Goal: Task Accomplishment & Management: Use online tool/utility

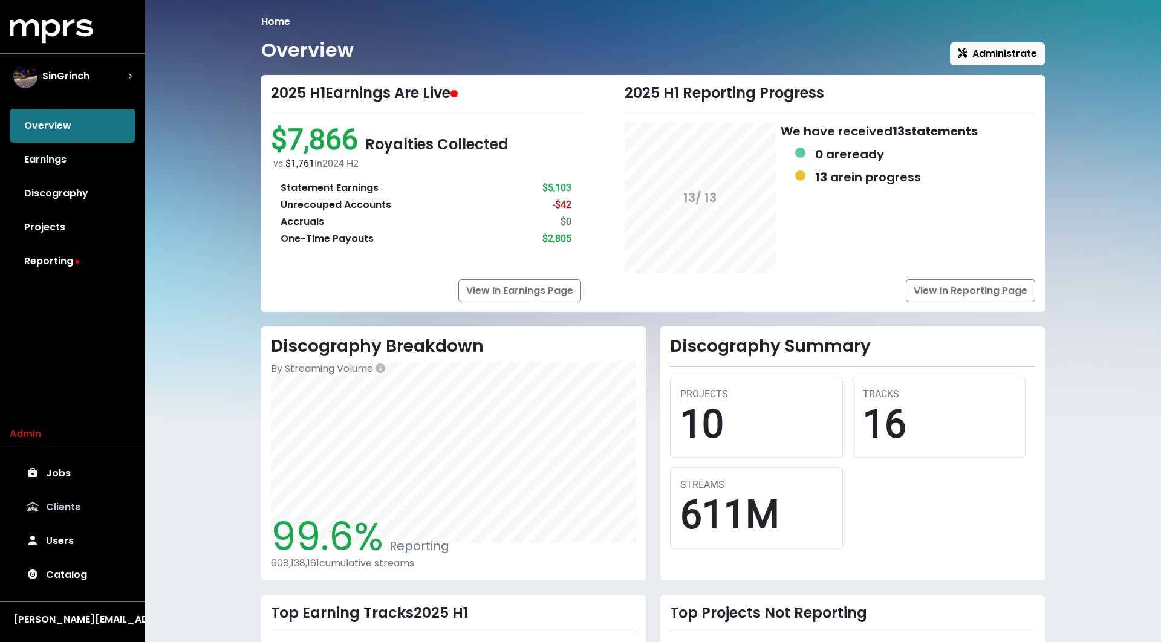
click at [74, 518] on link "Clients" at bounding box center [73, 507] width 126 height 34
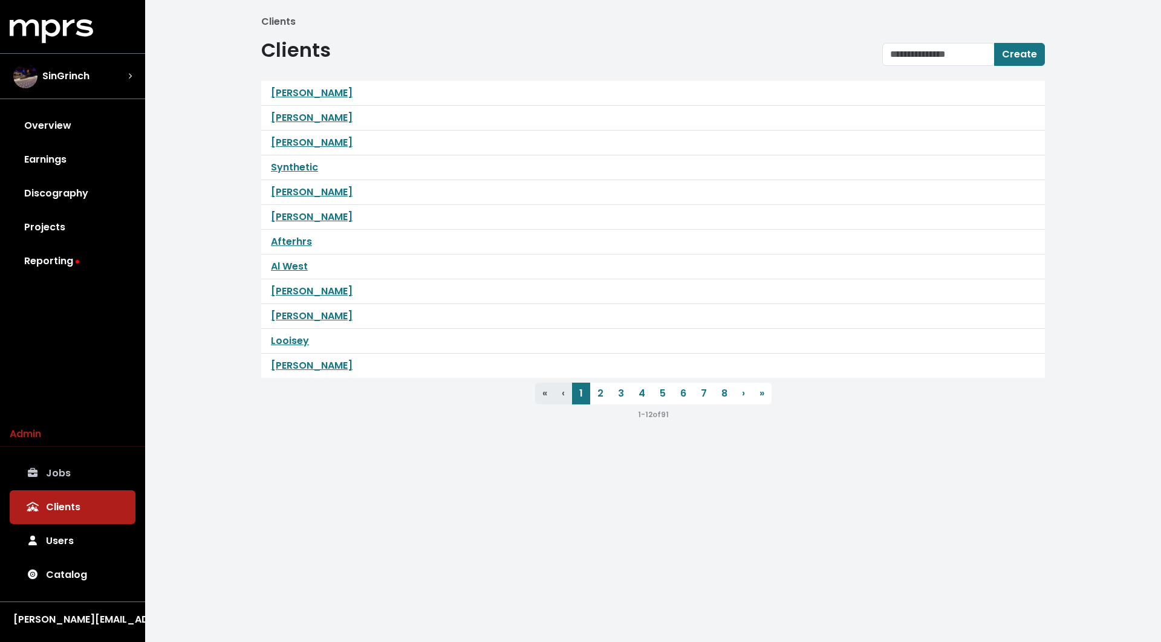
click at [68, 484] on link "Jobs" at bounding box center [73, 474] width 126 height 34
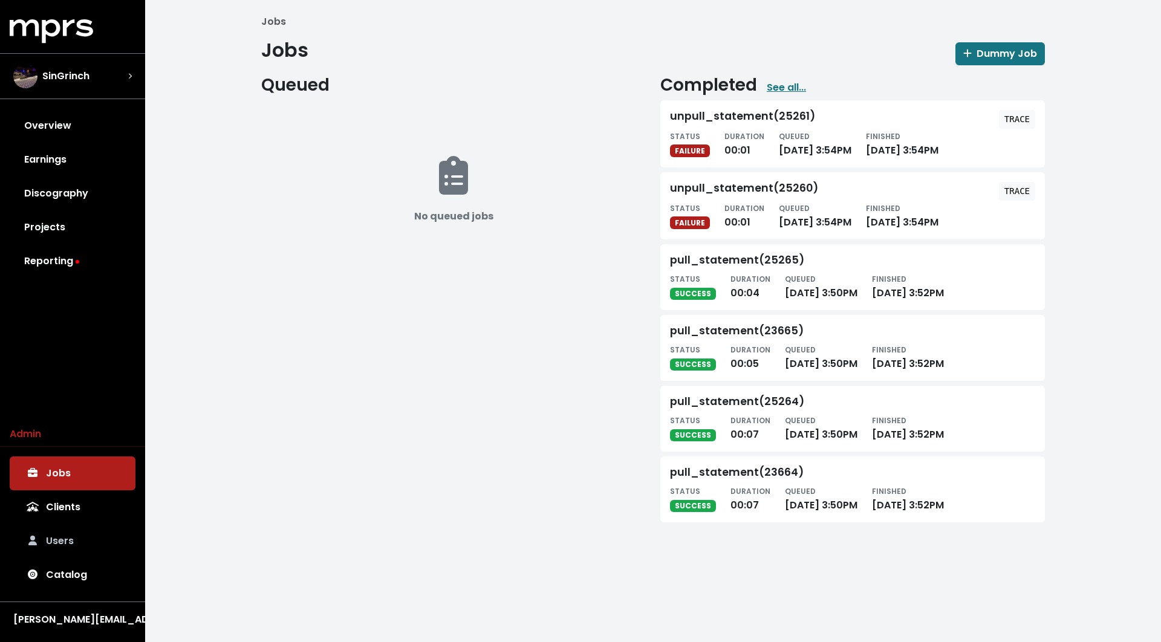
click at [67, 550] on link "Users" at bounding box center [73, 541] width 126 height 34
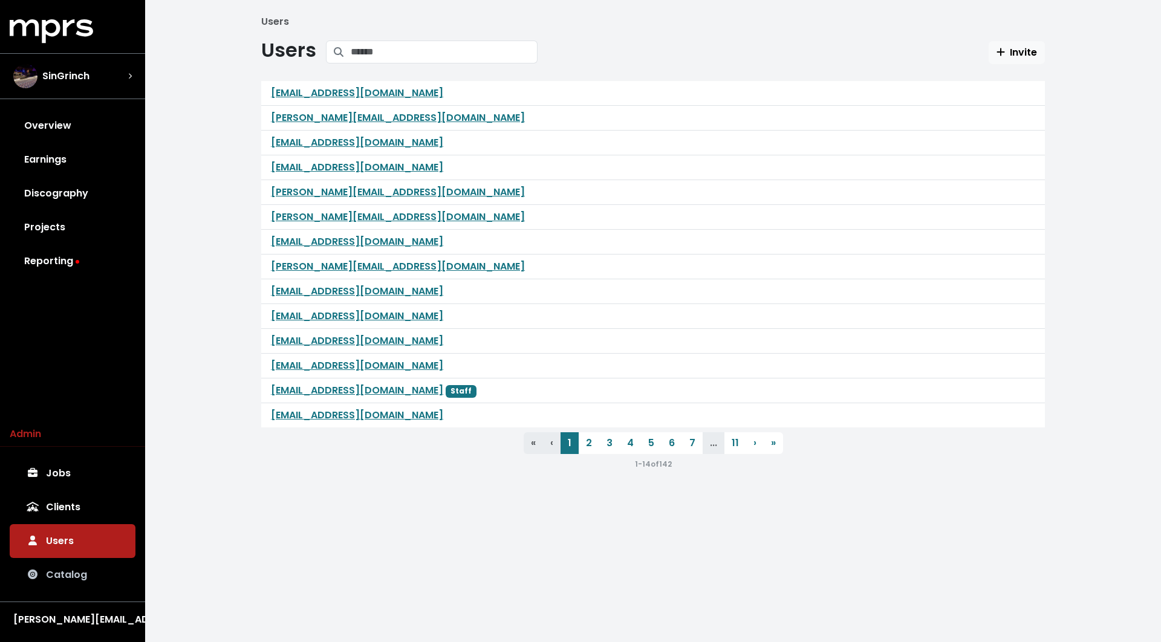
click at [67, 570] on link "Catalog" at bounding box center [73, 575] width 126 height 34
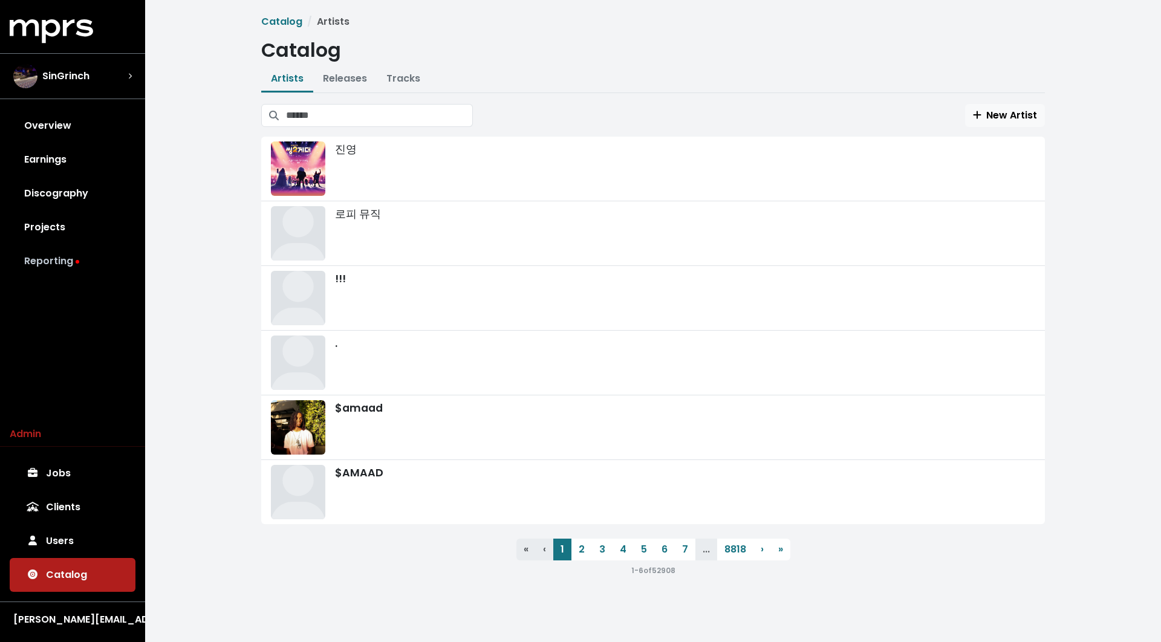
click at [83, 253] on link "Reporting" at bounding box center [73, 261] width 126 height 34
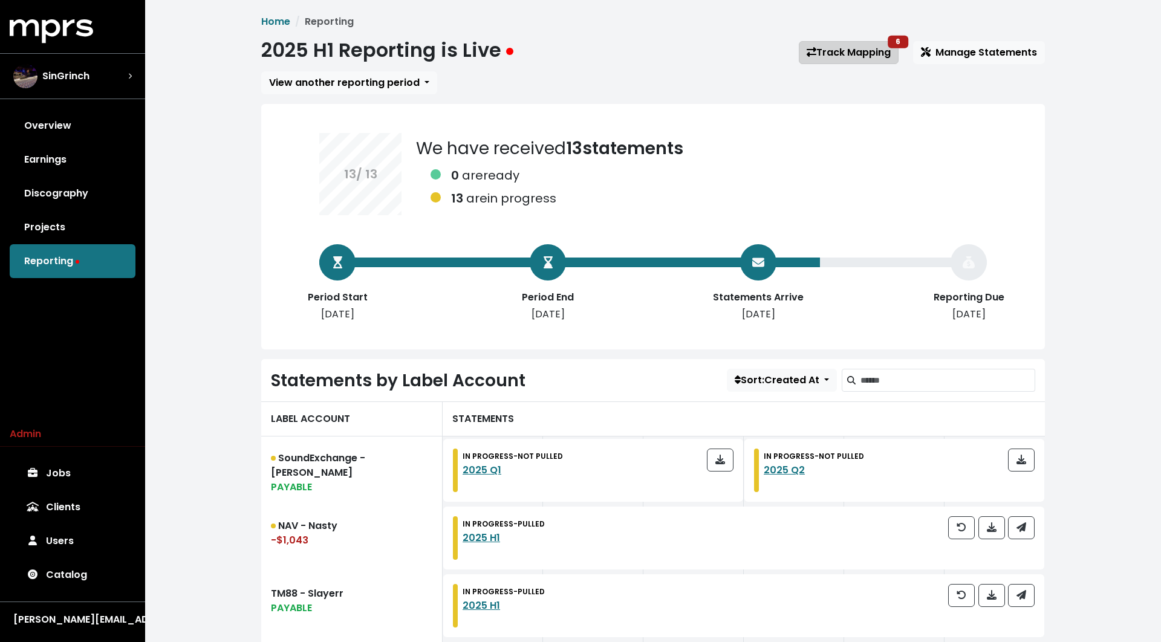
click at [854, 50] on link "Track Mapping 6" at bounding box center [849, 52] width 100 height 23
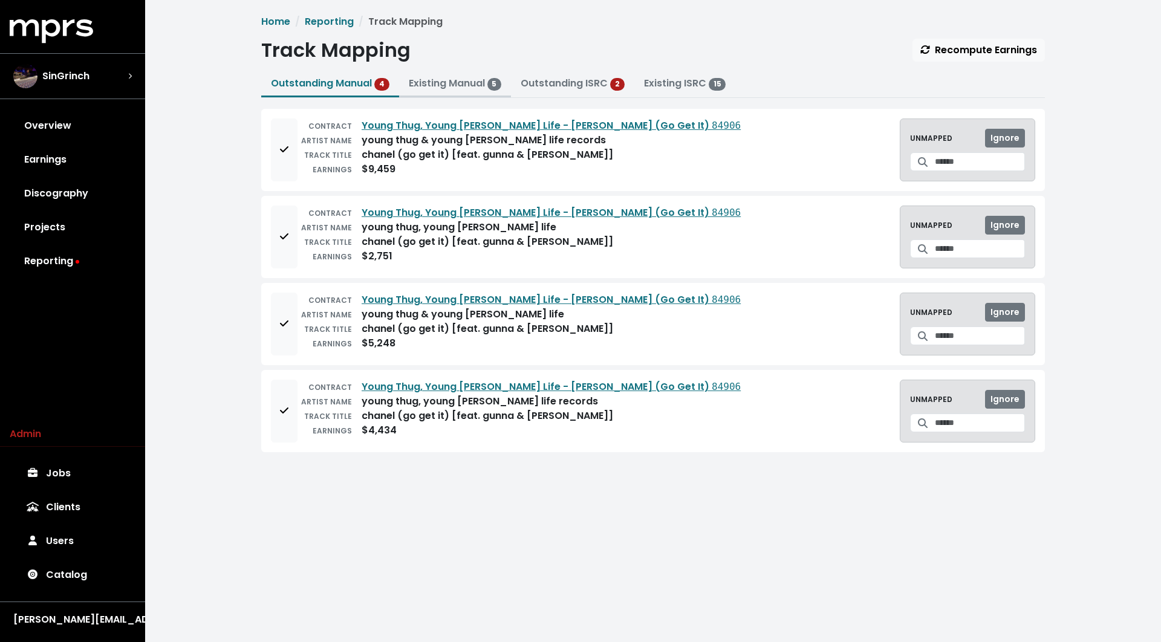
click at [474, 77] on link "Existing Manual 5" at bounding box center [455, 83] width 93 height 14
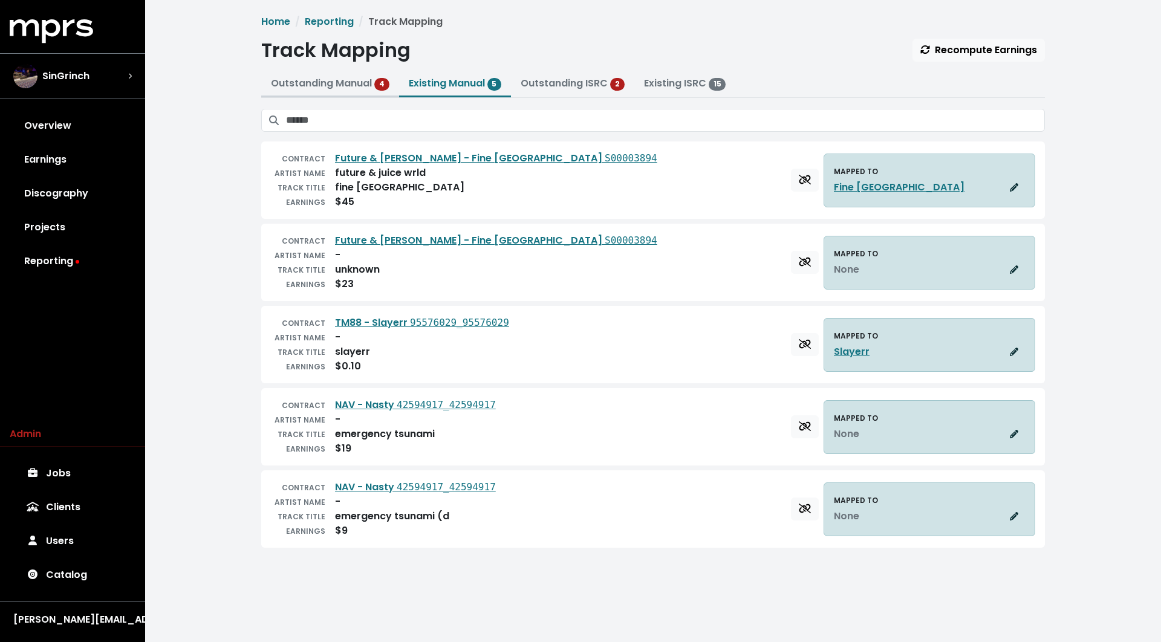
click at [350, 82] on link "Outstanding Manual 4" at bounding box center [330, 83] width 119 height 14
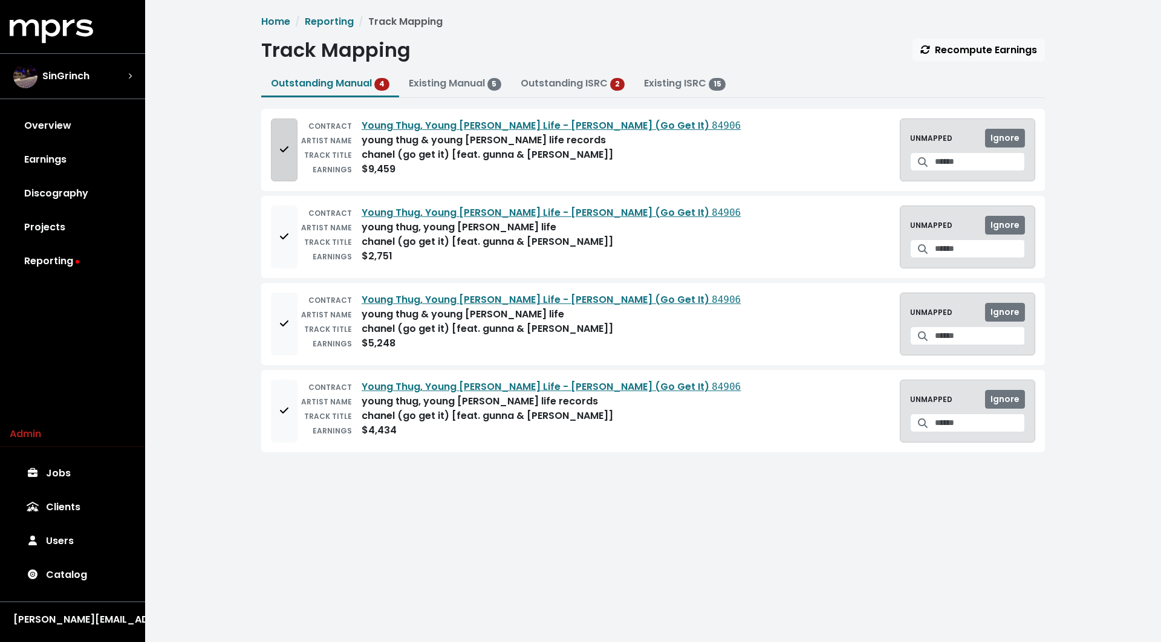
click at [282, 175] on button "Add to mapping queue" at bounding box center [284, 150] width 27 height 63
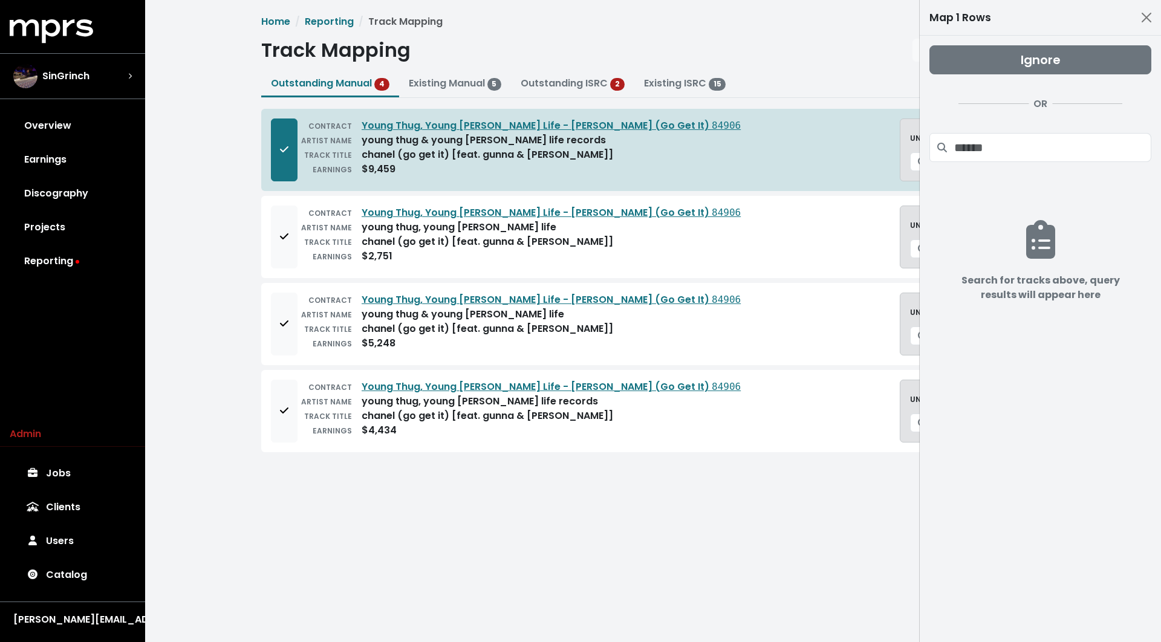
click at [282, 175] on button "Remove from mapping queue" at bounding box center [284, 150] width 27 height 63
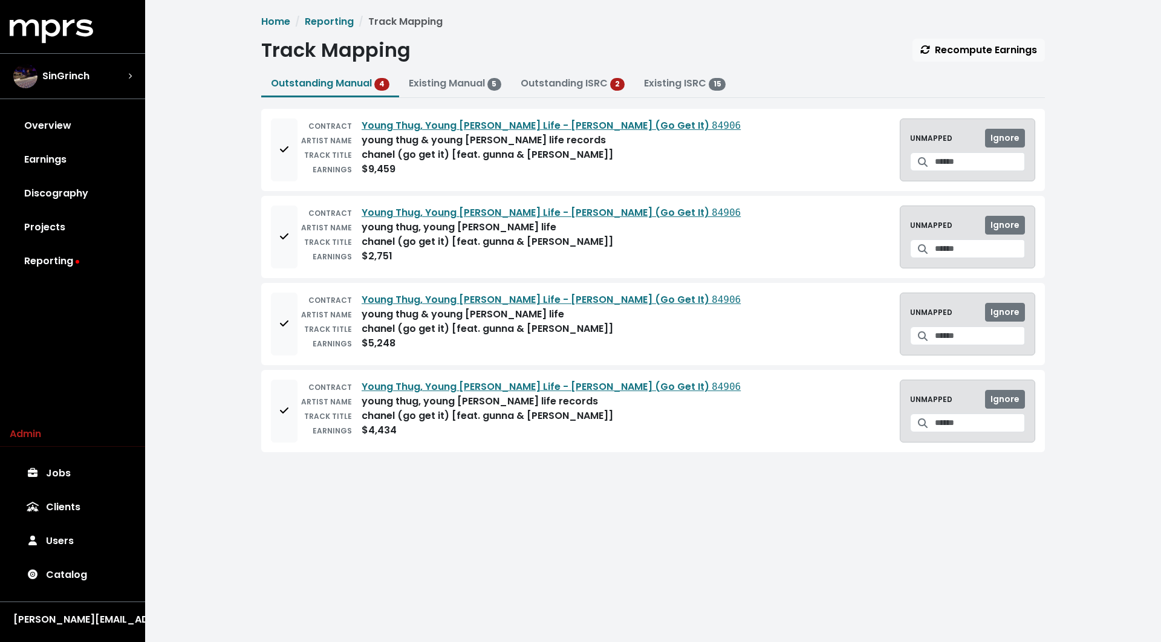
click at [282, 175] on button "Add to mapping queue" at bounding box center [284, 150] width 27 height 63
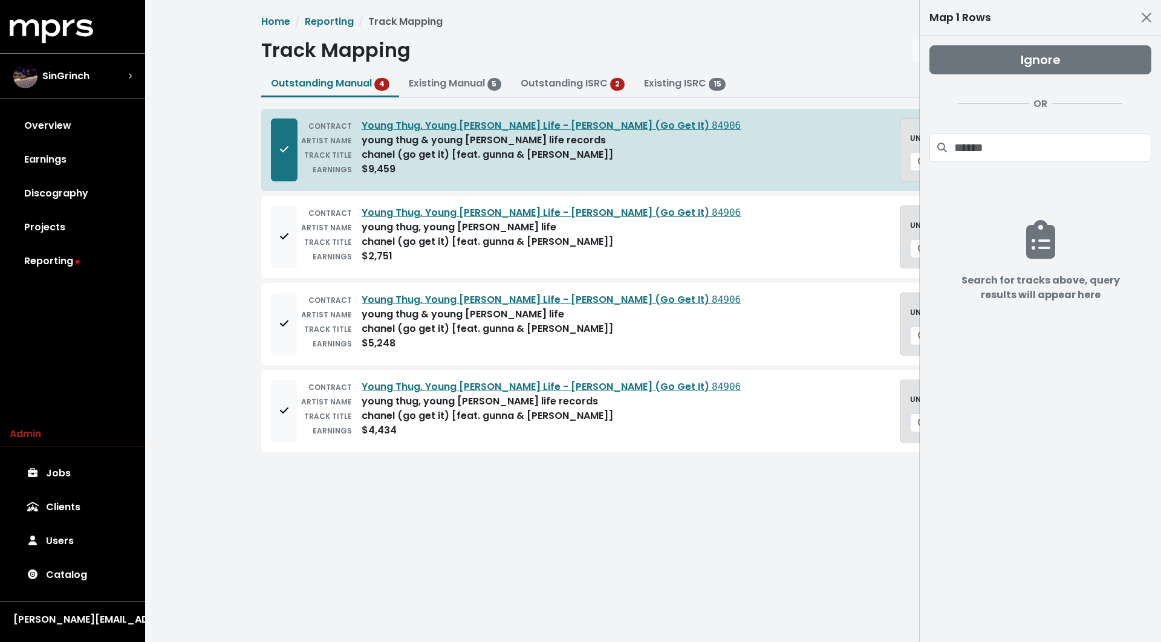
click at [282, 175] on button "Remove from mapping queue" at bounding box center [284, 150] width 27 height 63
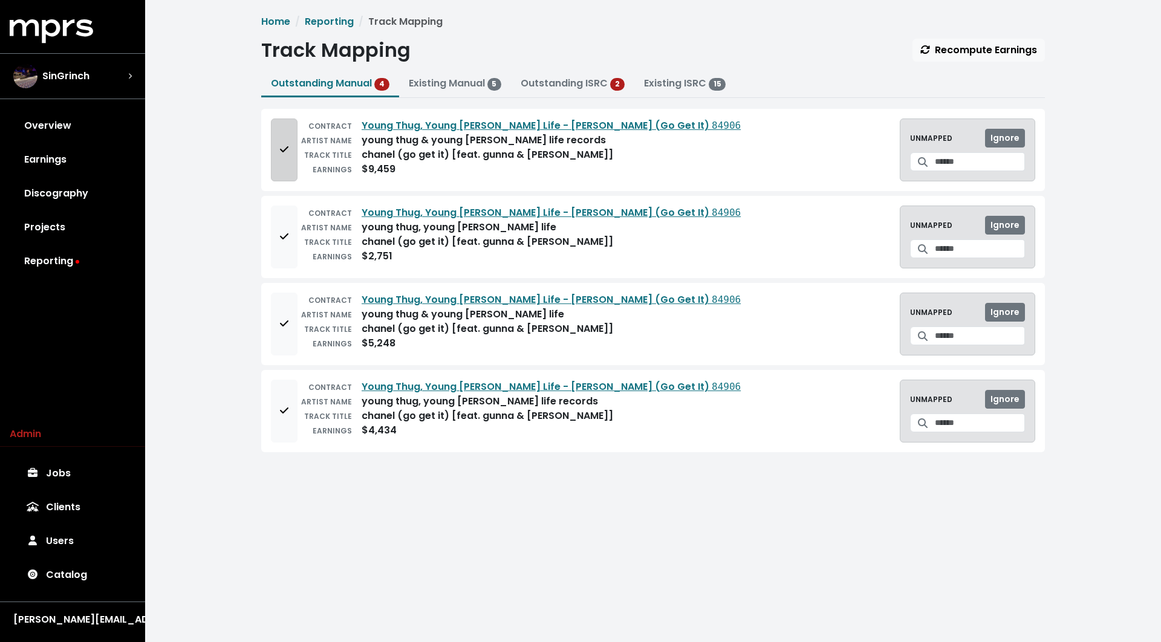
click at [290, 156] on button "Add to mapping queue" at bounding box center [284, 150] width 27 height 63
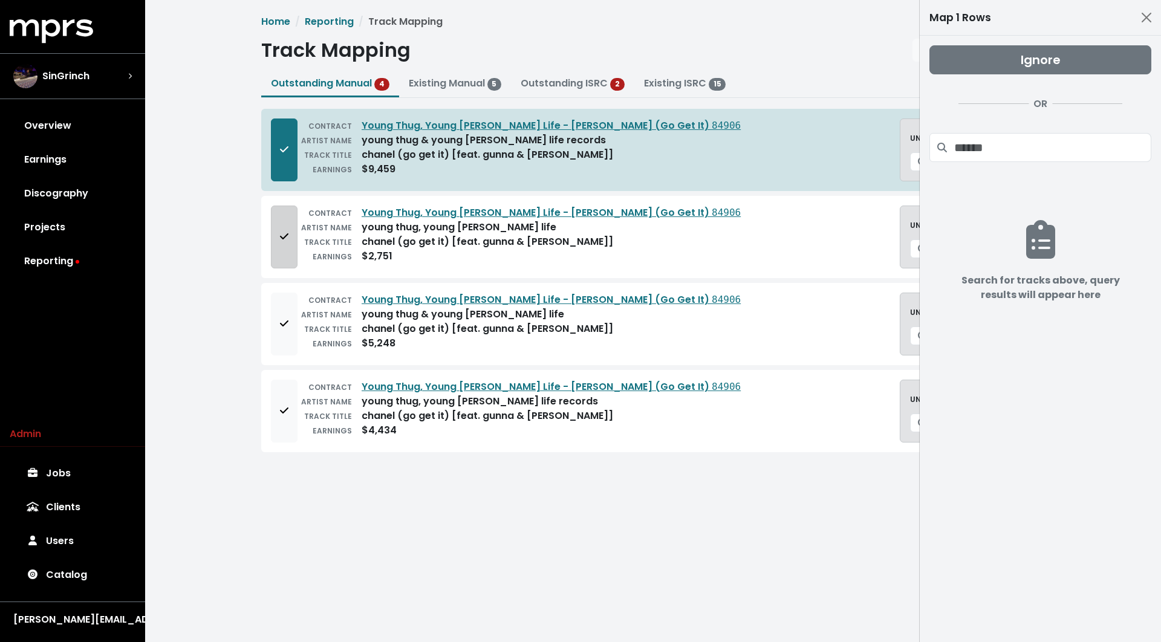
click at [278, 229] on button "Add to mapping queue" at bounding box center [284, 237] width 27 height 63
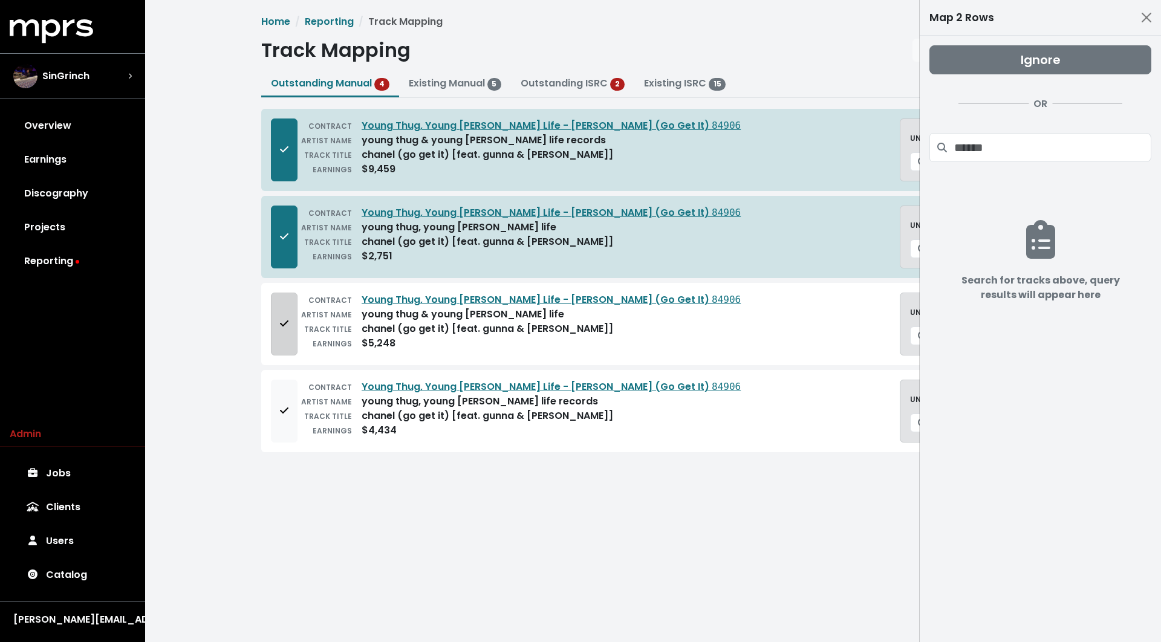
click at [278, 307] on button "Add to mapping queue" at bounding box center [284, 324] width 27 height 63
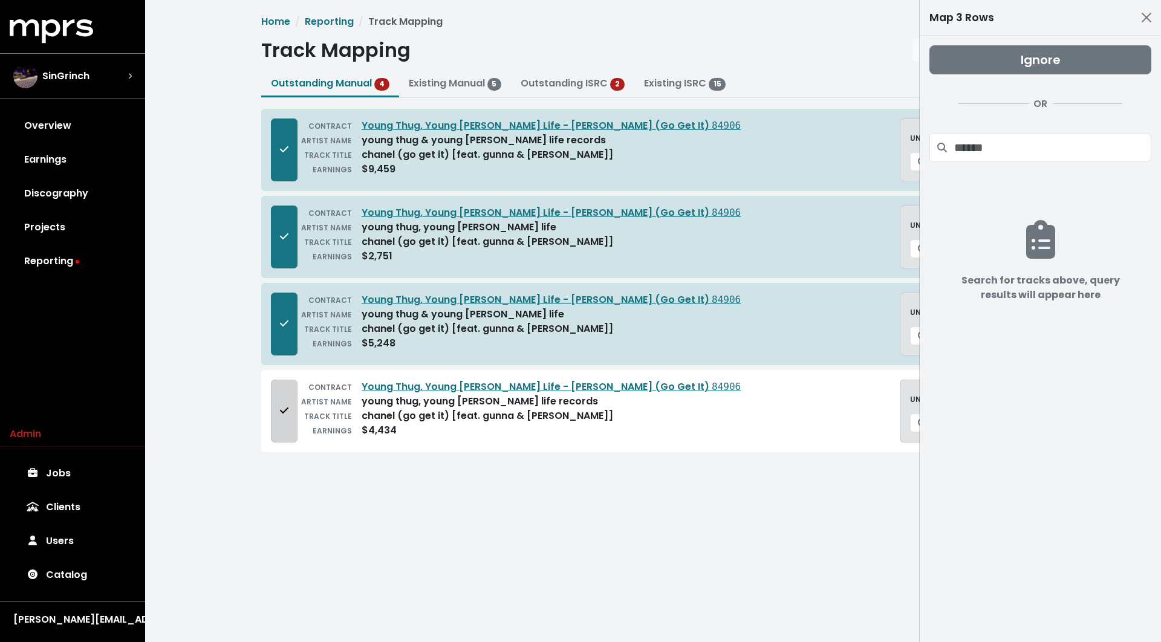
click at [278, 392] on button "Add to mapping queue" at bounding box center [284, 411] width 27 height 63
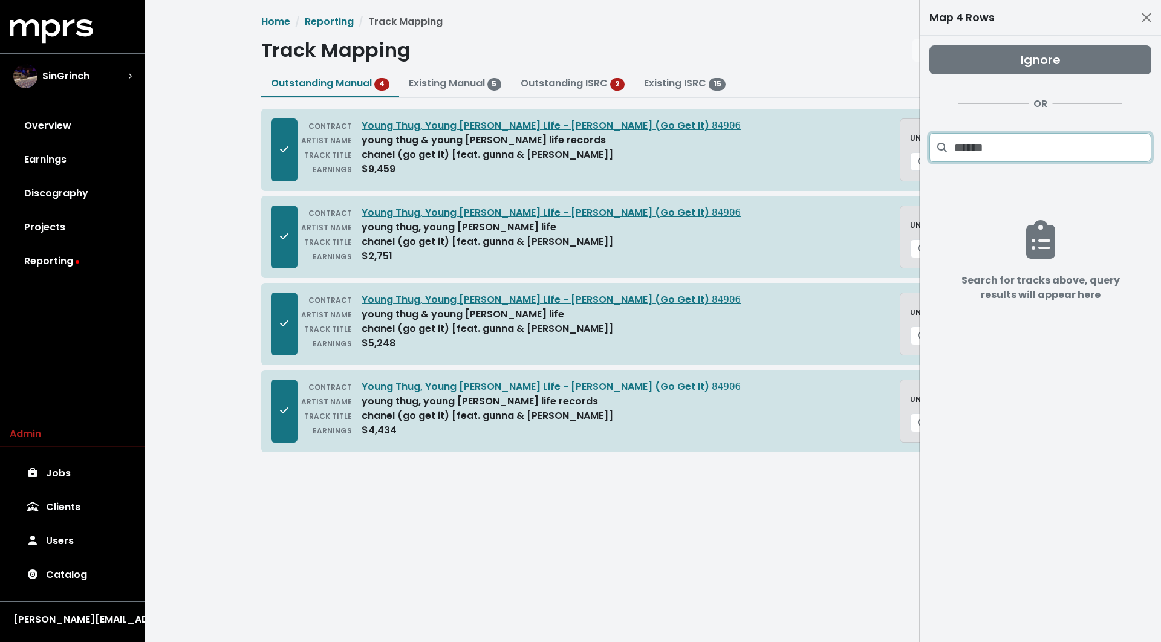
click at [1043, 142] on input "Search projects" at bounding box center [1052, 147] width 197 height 29
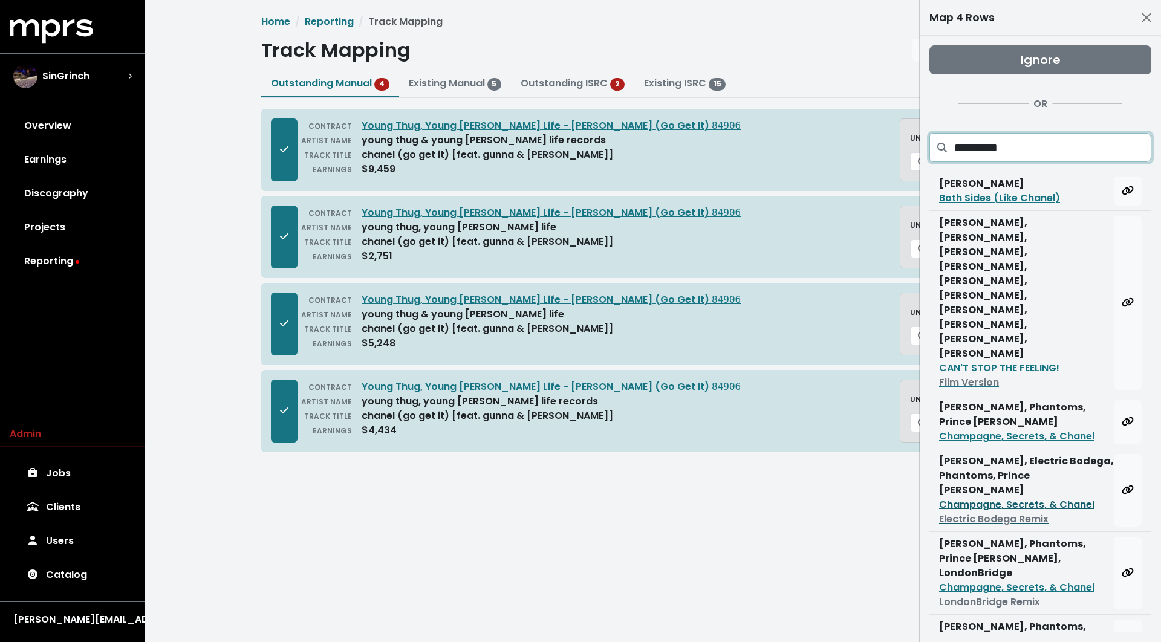
type input "**********"
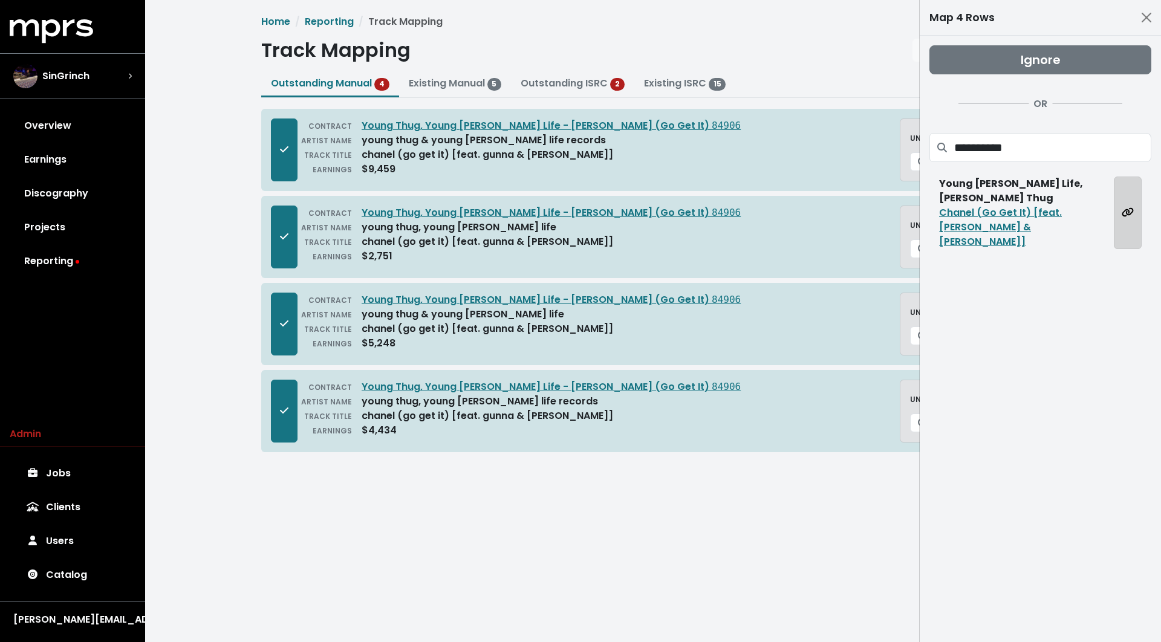
click at [1130, 207] on icon "Map all rows to this track" at bounding box center [1128, 212] width 12 height 10
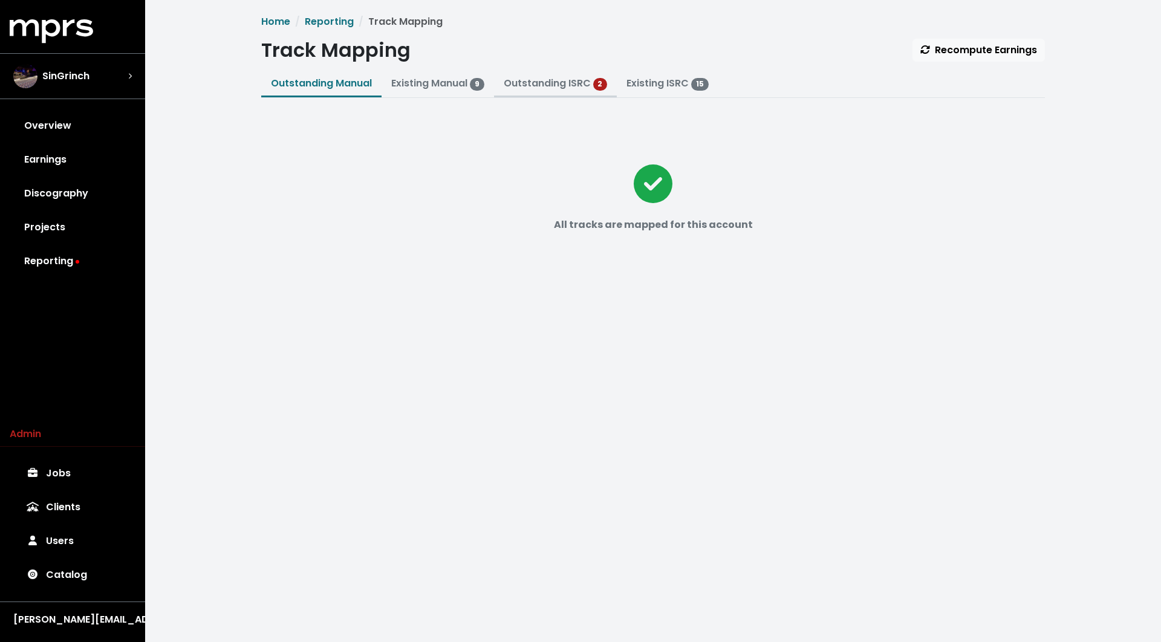
click at [576, 94] on button "Outstanding ISRC 2" at bounding box center [555, 84] width 123 height 26
click at [581, 83] on link "Outstanding ISRC" at bounding box center [547, 83] width 87 height 14
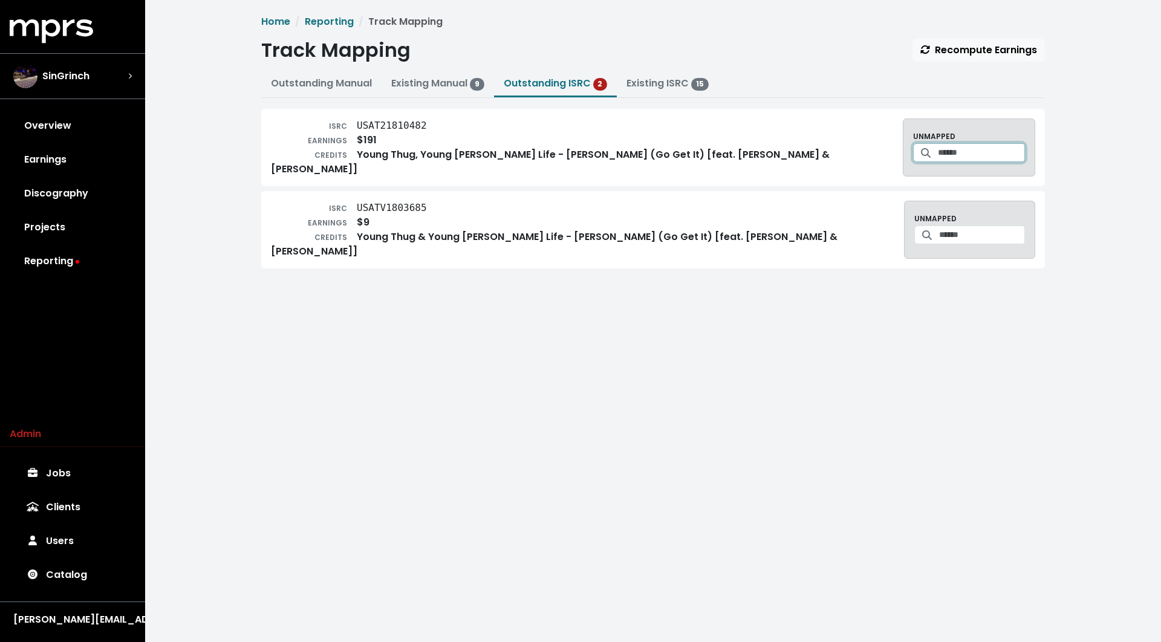
click at [938, 160] on input "Search for a track to map to" at bounding box center [981, 152] width 87 height 19
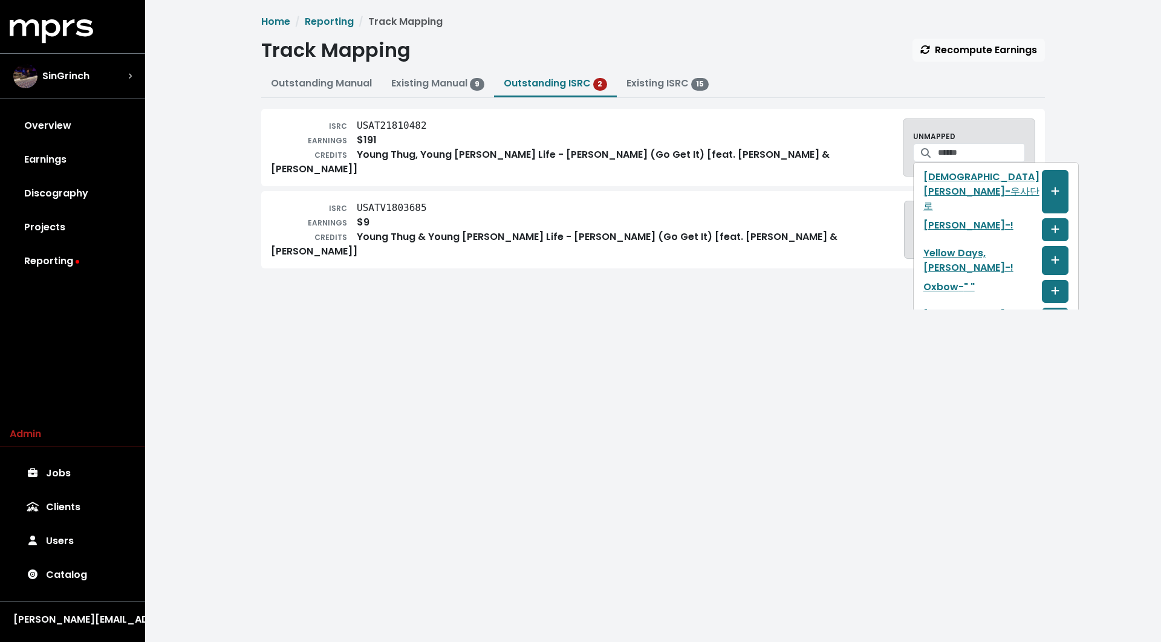
click at [627, 221] on div "EARNINGS $9" at bounding box center [587, 222] width 633 height 15
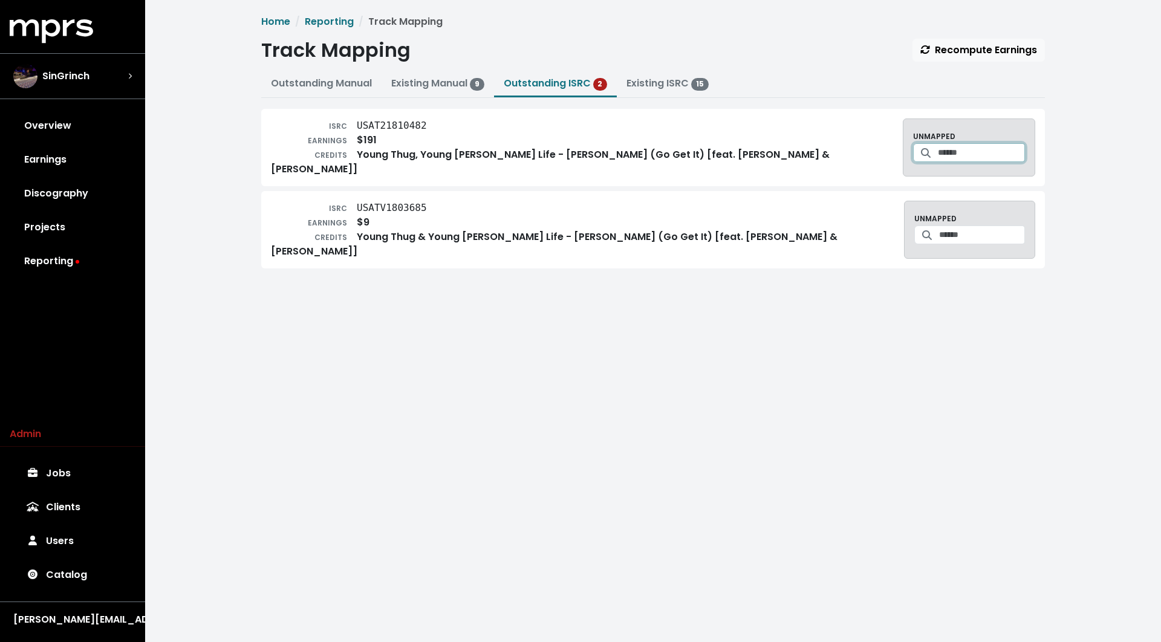
click at [938, 150] on input "Search for a track to map to" at bounding box center [981, 152] width 87 height 19
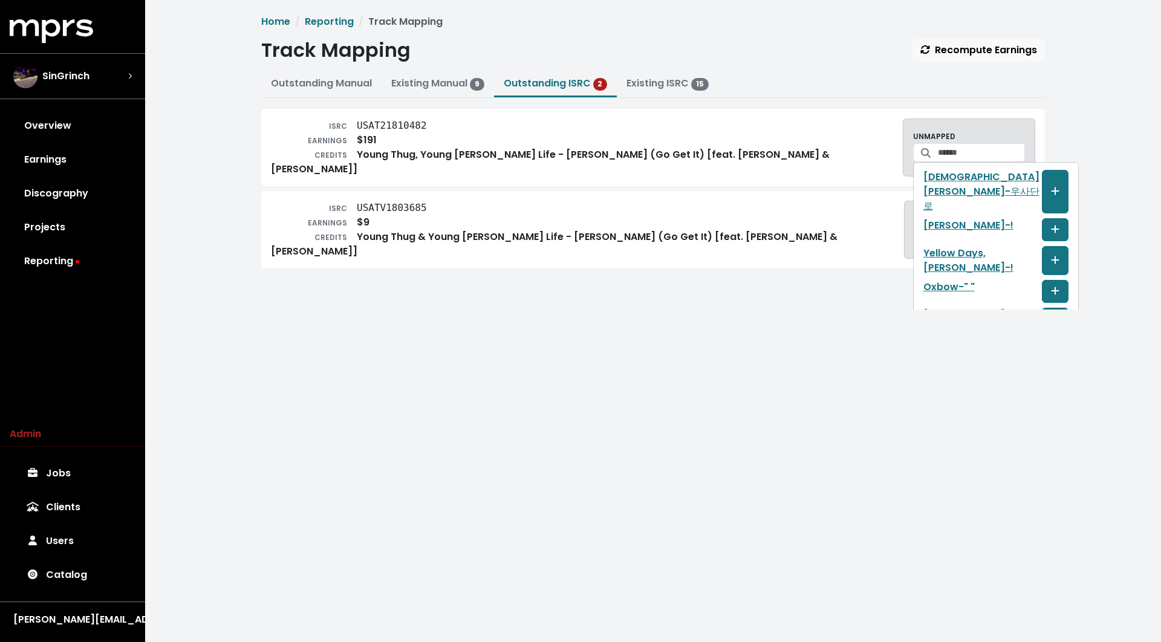
click at [672, 159] on div "CREDITS Young Thug, Young [PERSON_NAME] Life - [PERSON_NAME] (Go Get It) [feat.…" at bounding box center [587, 162] width 632 height 29
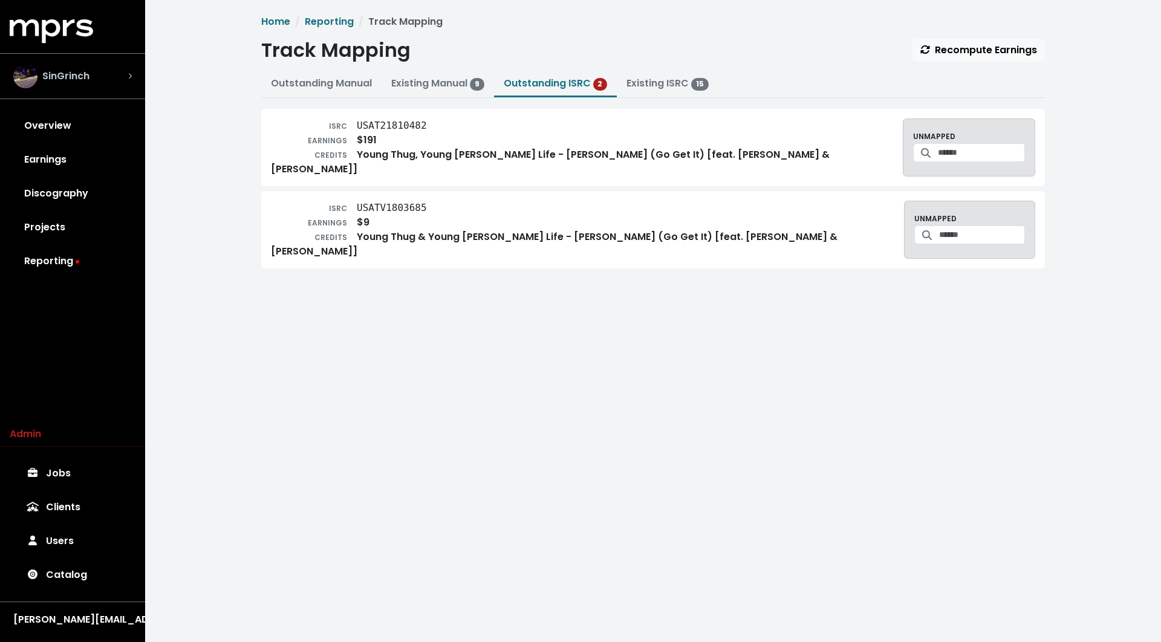
click at [55, 70] on span "SinGrinch" at bounding box center [65, 76] width 47 height 15
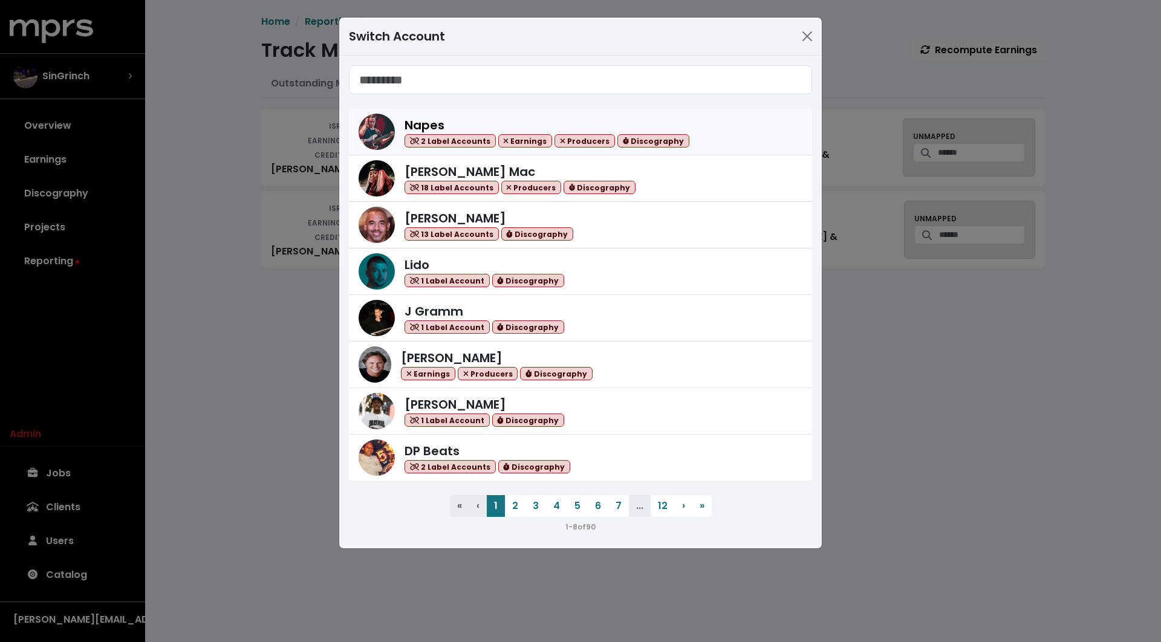
click at [428, 127] on span "Napes" at bounding box center [425, 125] width 40 height 17
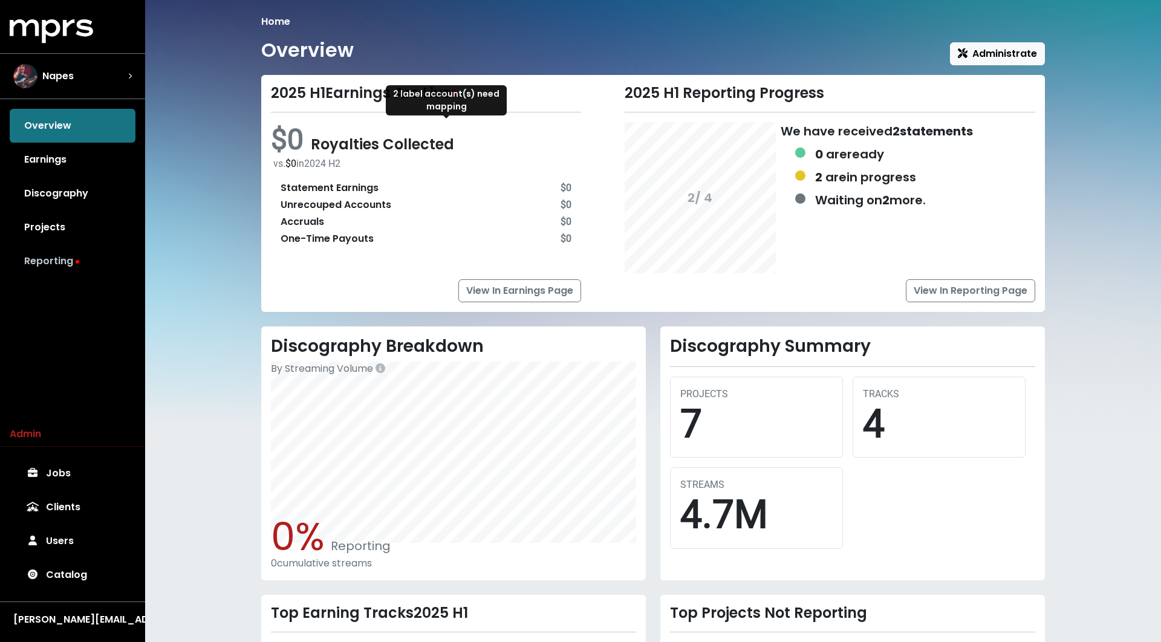
click at [54, 250] on link "Reporting" at bounding box center [73, 261] width 126 height 34
click at [44, 75] on span "Napes" at bounding box center [57, 76] width 31 height 15
click at [74, 89] on div "Napes" at bounding box center [73, 76] width 138 height 44
